Goal: Information Seeking & Learning: Learn about a topic

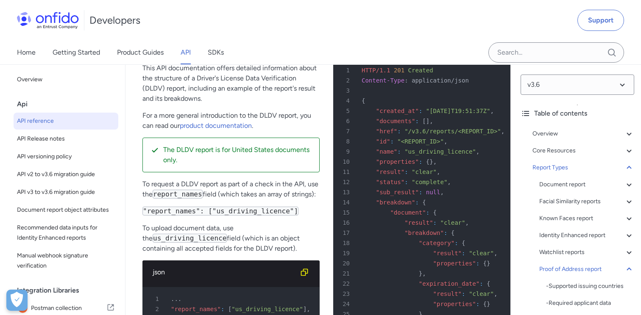
scroll to position [64724, 0]
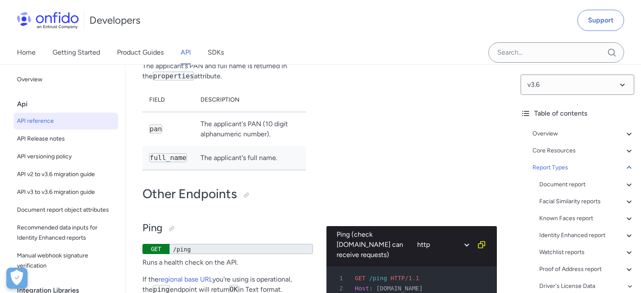
scroll to position [72947, 0]
drag, startPoint x: 233, startPoint y: 214, endPoint x: 286, endPoint y: 213, distance: 53.0
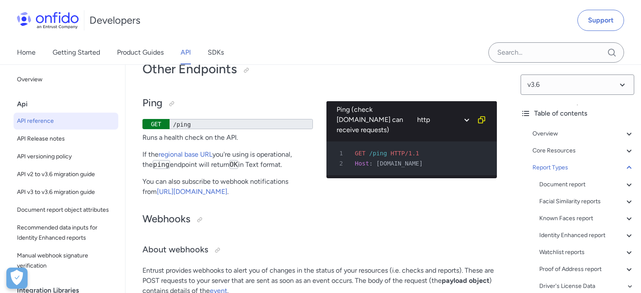
scroll to position [73100, 0]
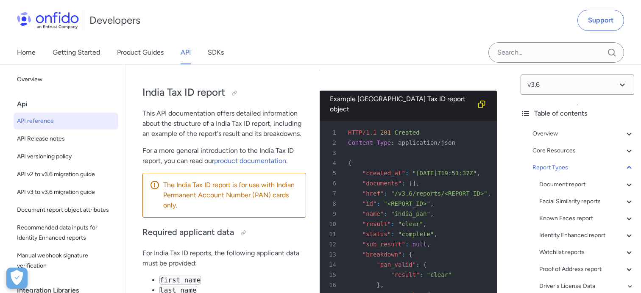
scroll to position [72058, 0]
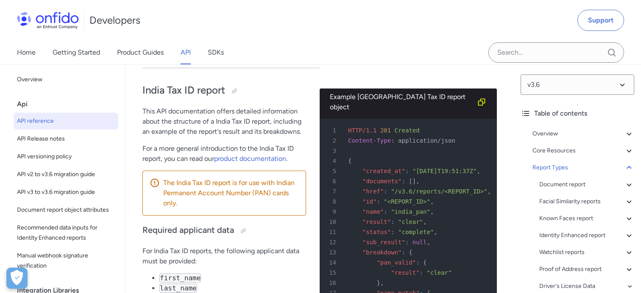
drag, startPoint x: 208, startPoint y: 186, endPoint x: 253, endPoint y: 196, distance: 46.4
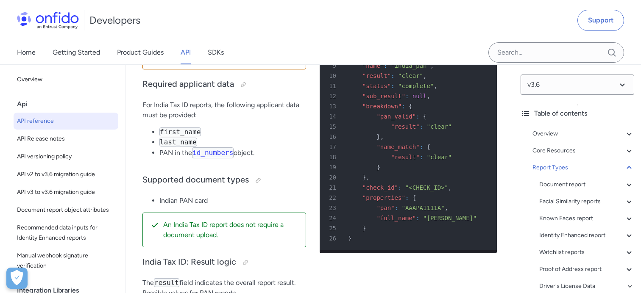
scroll to position [72294, 0]
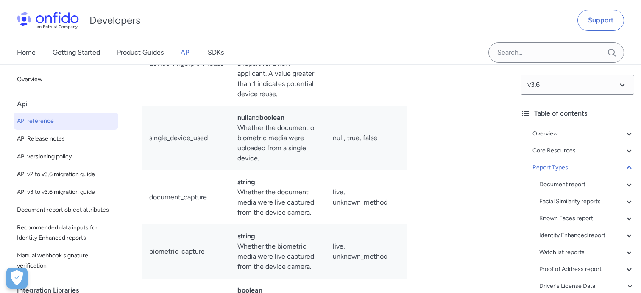
scroll to position [71190, 0]
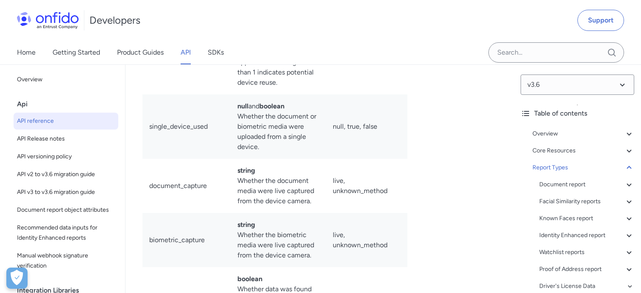
drag, startPoint x: 258, startPoint y: 143, endPoint x: 331, endPoint y: 157, distance: 74.7
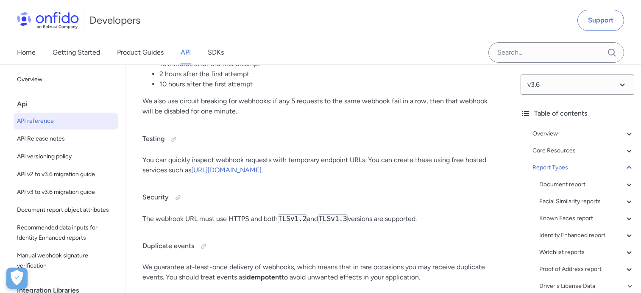
scroll to position [73431, 0]
